Goal: Information Seeking & Learning: Learn about a topic

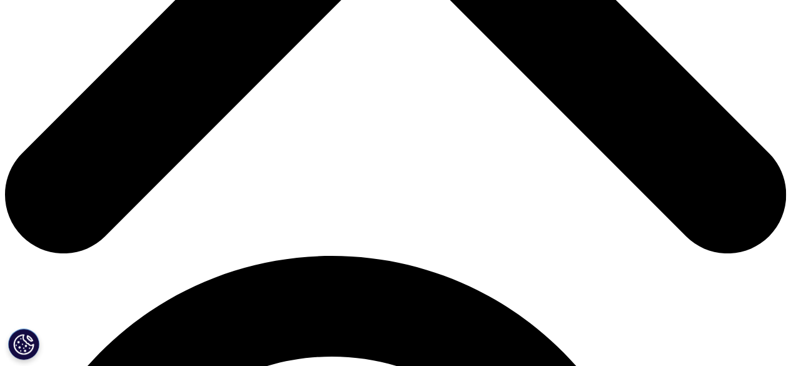
scroll to position [625, 0]
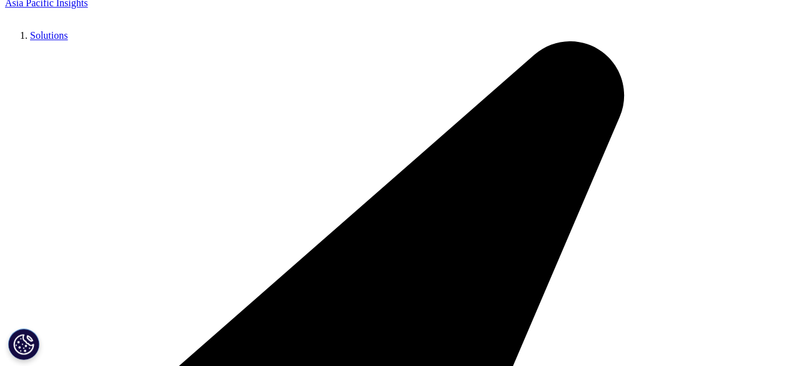
scroll to position [583, 0]
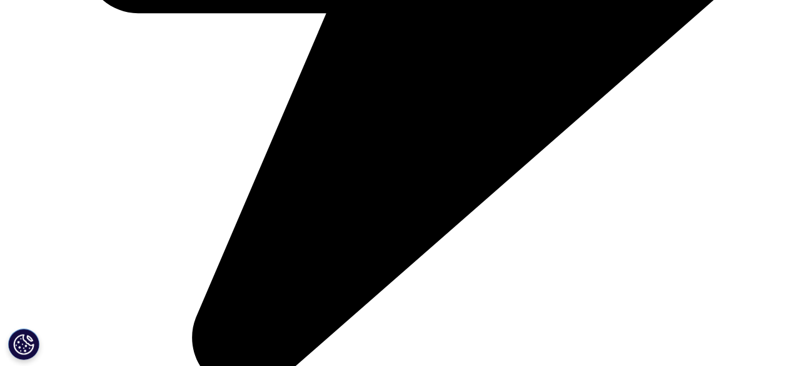
scroll to position [1959, 0]
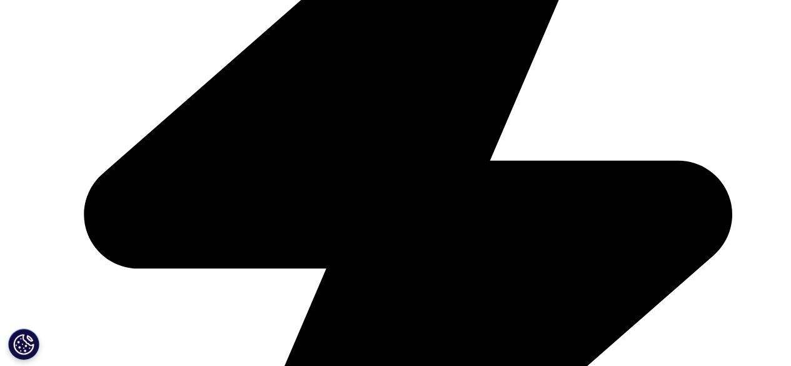
scroll to position [1771, 0]
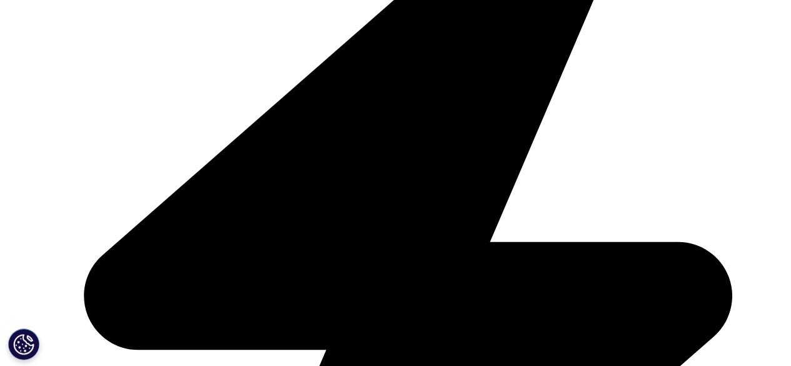
scroll to position [1709, 0]
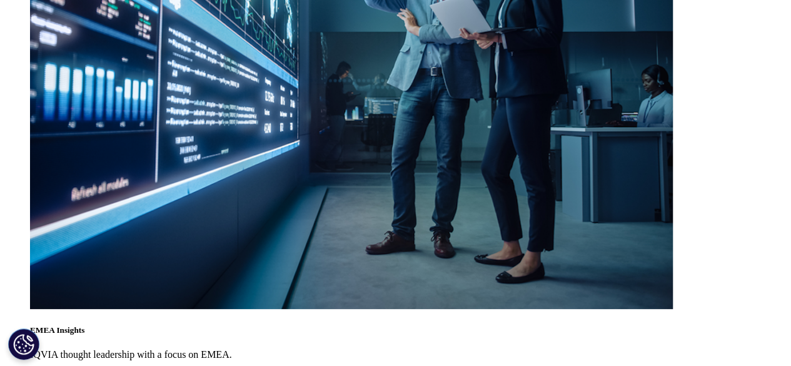
scroll to position [4023, 0]
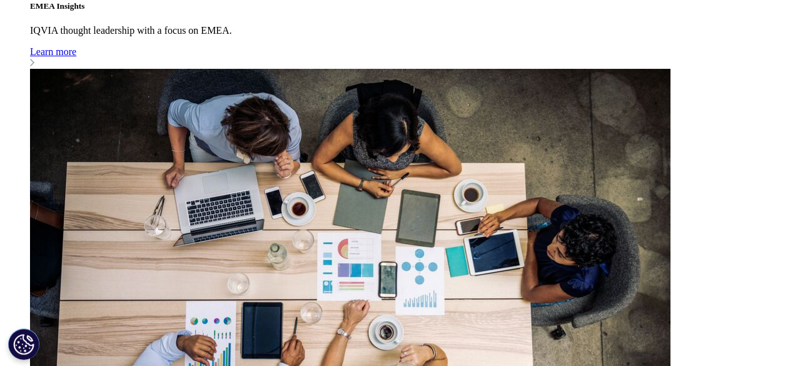
scroll to position [4398, 0]
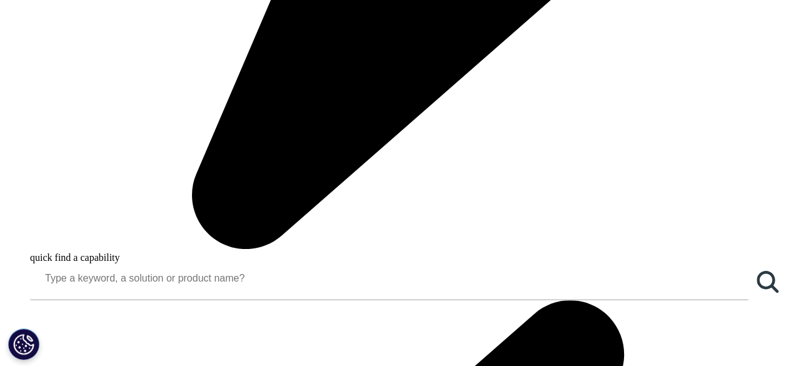
scroll to position [1126, 0]
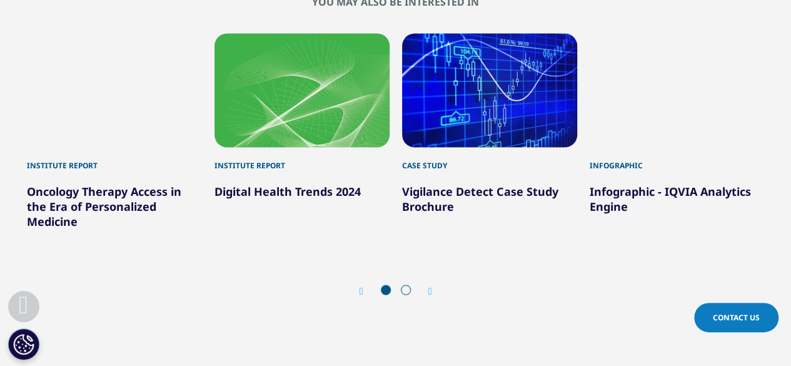
click at [429, 290] on icon "Next slide" at bounding box center [430, 291] width 4 height 10
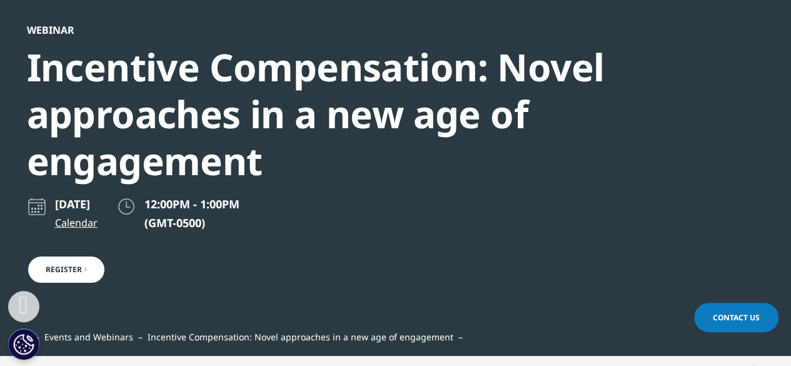
scroll to position [0, 0]
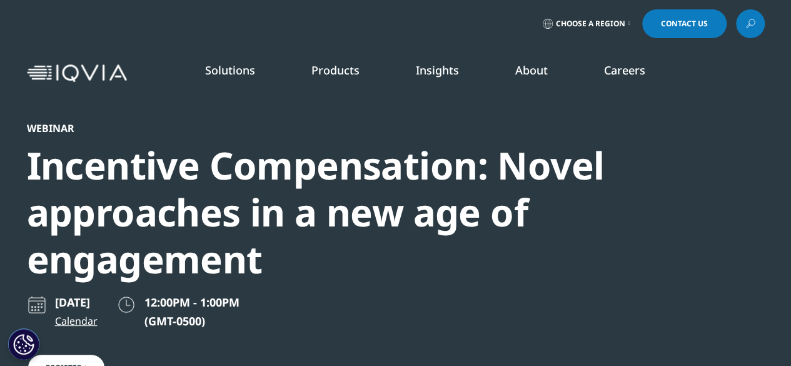
click at [349, 21] on div "Choose a Region Contact Us" at bounding box center [396, 23] width 738 height 29
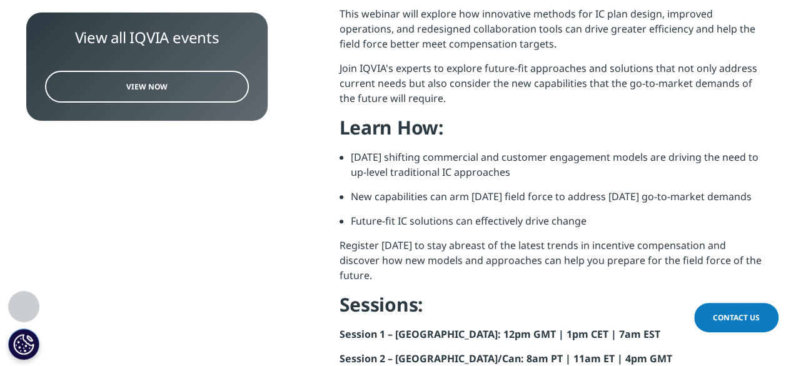
scroll to position [688, 0]
